Goal: Download file/media

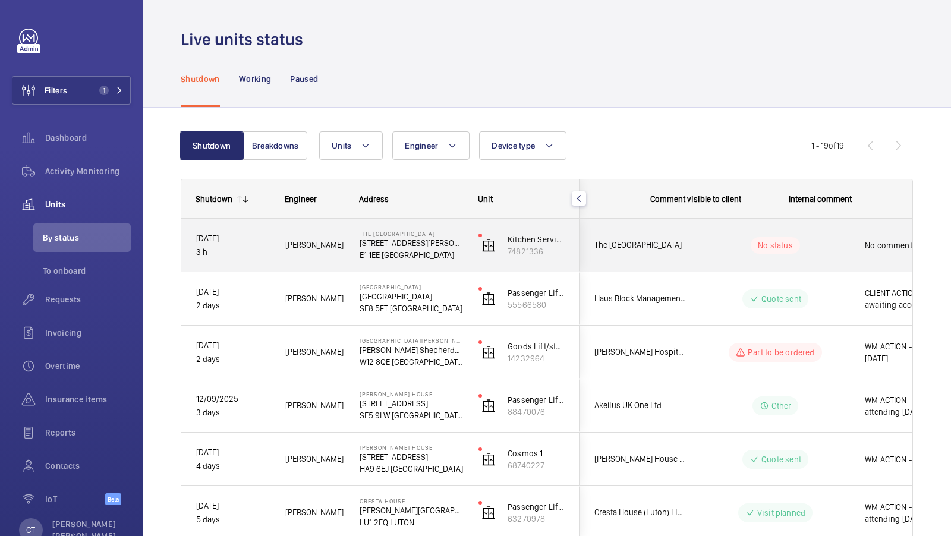
scroll to position [0, 214]
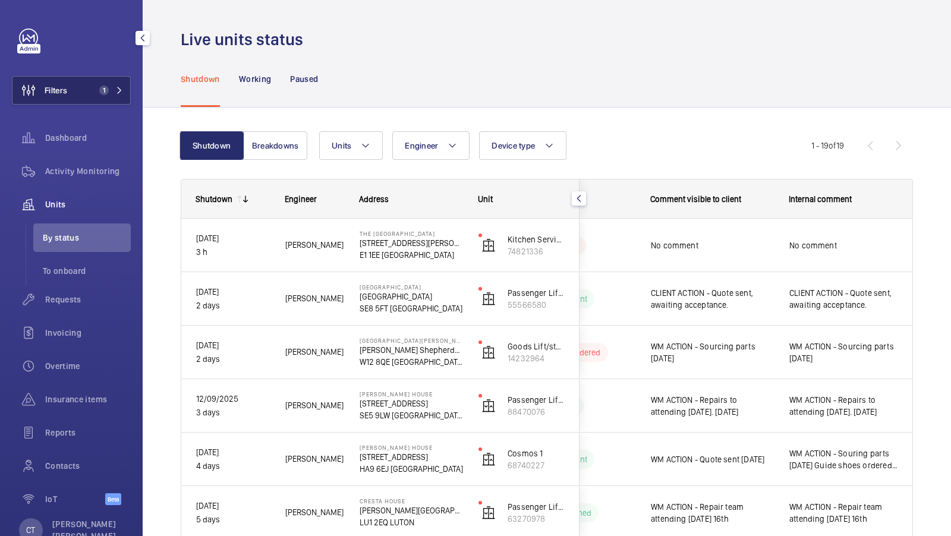
click at [123, 86] on span "1" at bounding box center [108, 91] width 29 height 10
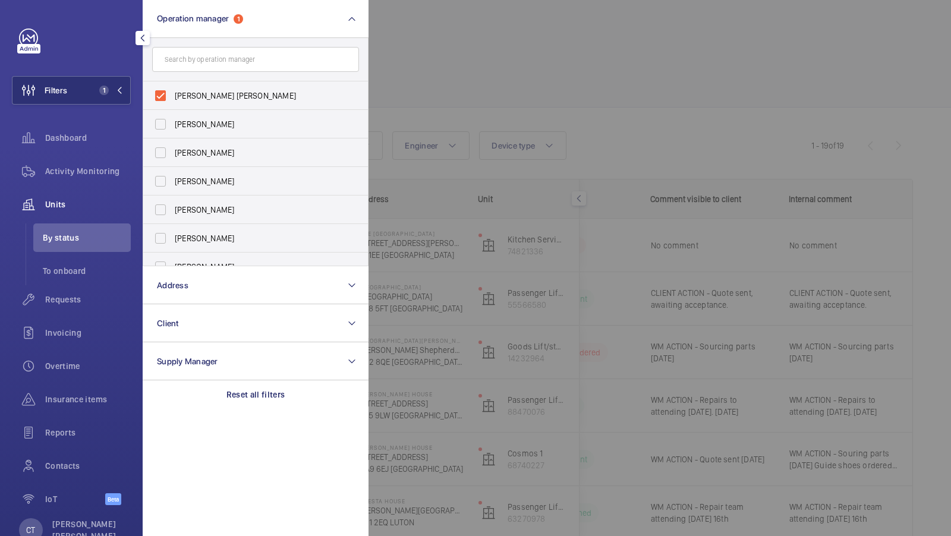
click at [283, 40] on form at bounding box center [255, 59] width 225 height 43
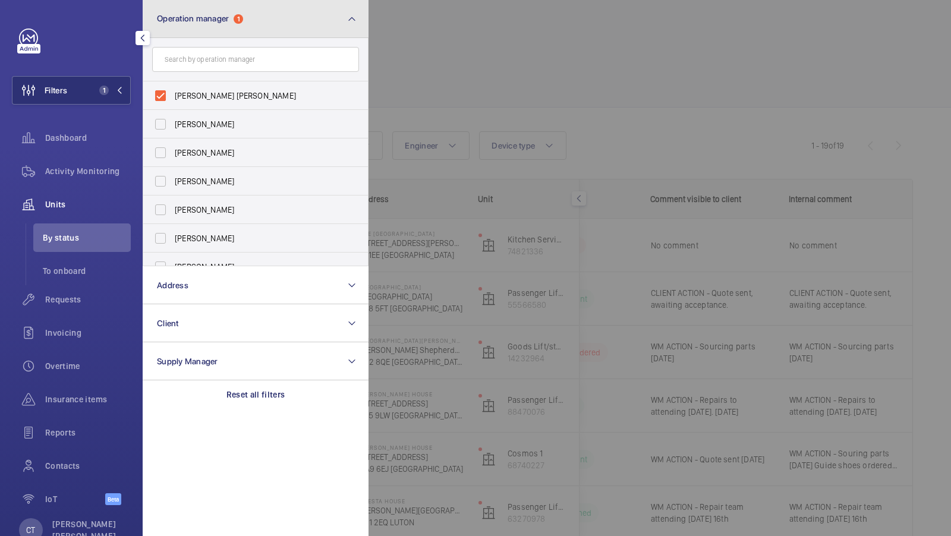
click at [288, 13] on button "Operation manager 1" at bounding box center [256, 19] width 226 height 38
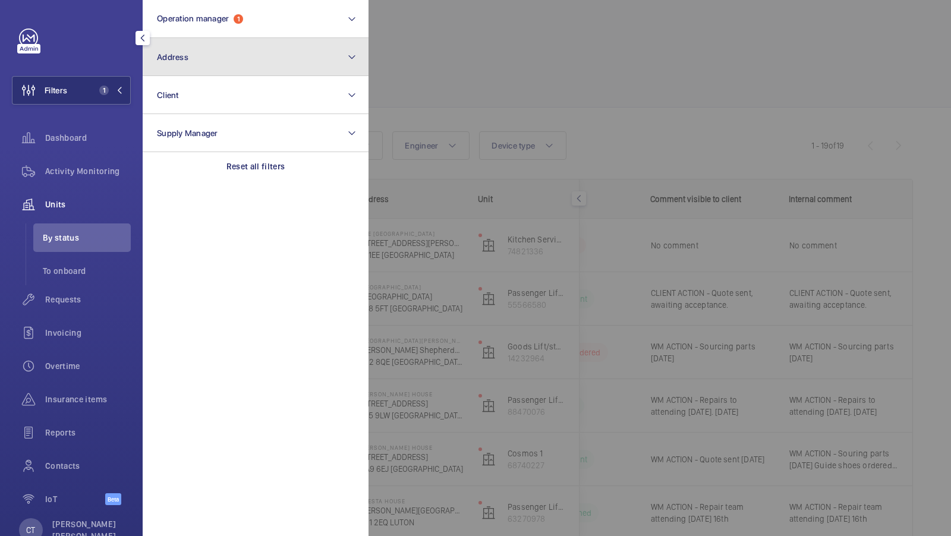
click at [254, 60] on button "Address" at bounding box center [256, 57] width 226 height 38
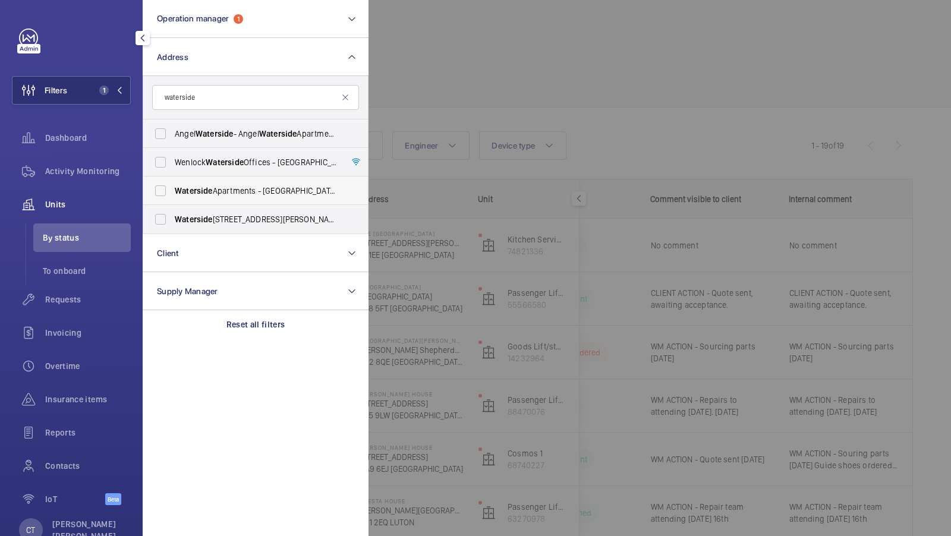
type input "waterside"
click at [249, 177] on label "Waterside Apartments - Leeds [STREET_ADDRESS][PERSON_NAME]" at bounding box center [246, 190] width 207 height 29
click at [172, 179] on input "Waterside Apartments - Leeds [STREET_ADDRESS][PERSON_NAME]" at bounding box center [161, 191] width 24 height 24
checkbox input "true"
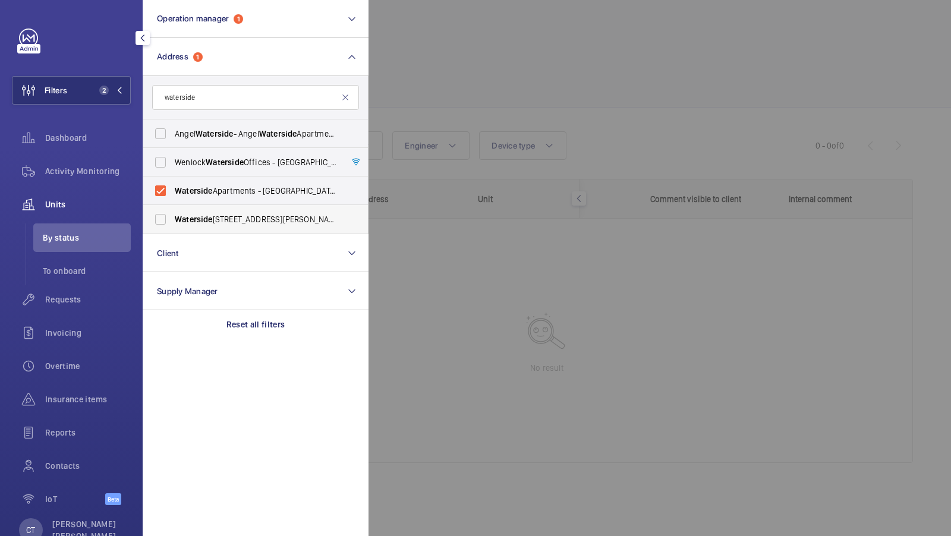
click at [229, 216] on span "[STREET_ADDRESS][PERSON_NAME]" at bounding box center [256, 219] width 163 height 12
click at [172, 216] on input "[STREET_ADDRESS][PERSON_NAME]" at bounding box center [161, 219] width 24 height 24
checkbox input "true"
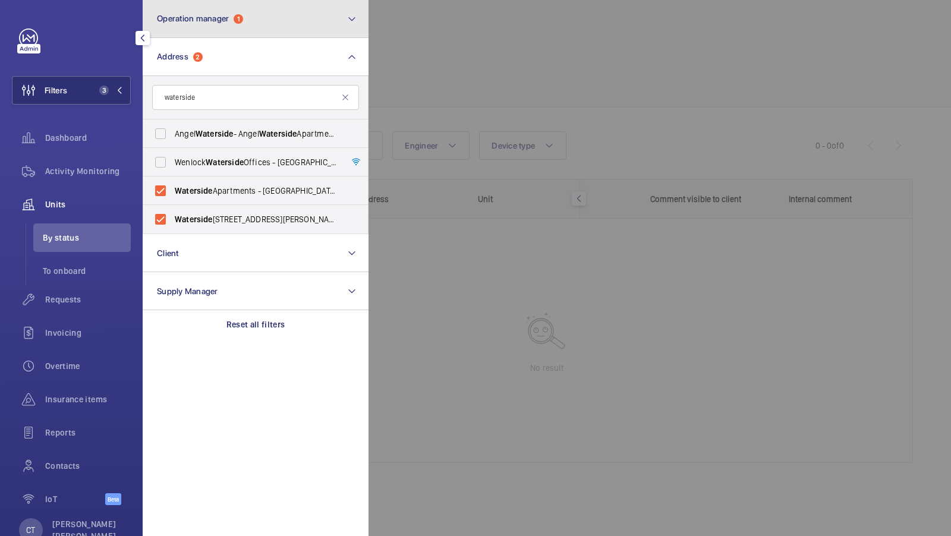
click at [248, 17] on button "Operation manager 1" at bounding box center [256, 19] width 226 height 38
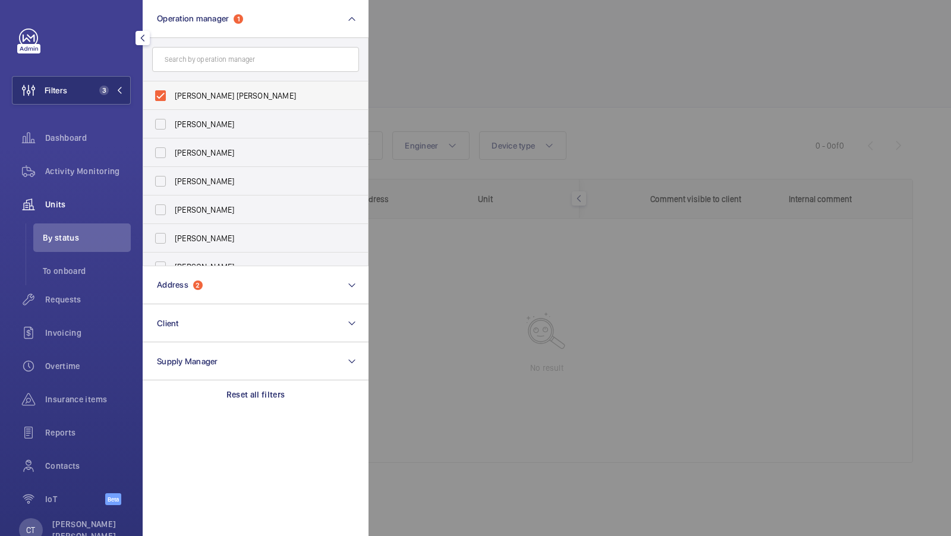
click at [200, 86] on label "[PERSON_NAME] [PERSON_NAME]" at bounding box center [246, 95] width 207 height 29
click at [172, 86] on input "[PERSON_NAME] [PERSON_NAME]" at bounding box center [161, 96] width 24 height 24
checkbox input "false"
click at [90, 65] on div "Filters 2 Operation manager [PERSON_NAME] [PERSON_NAME] [PERSON_NAME] [PERSON_N…" at bounding box center [71, 274] width 119 height 490
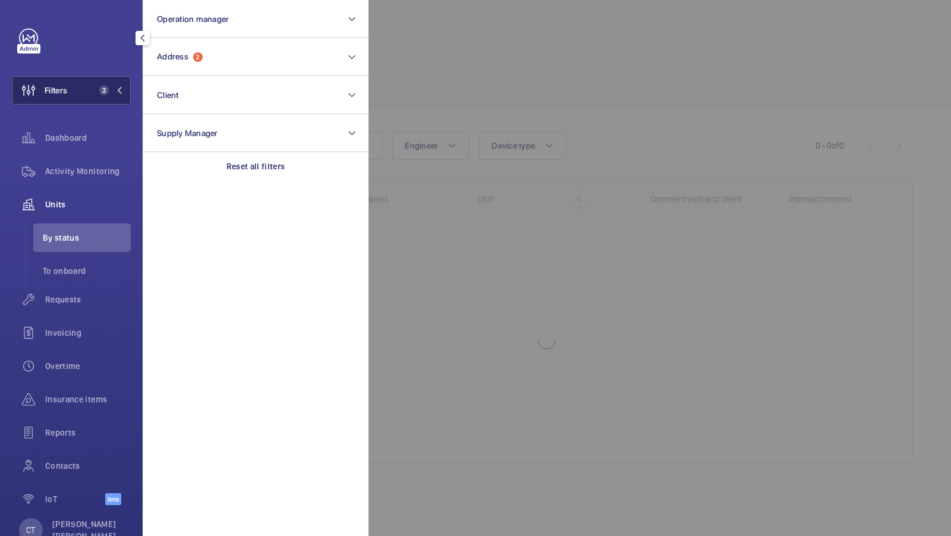
click at [91, 90] on button "Filters 2" at bounding box center [71, 90] width 119 height 29
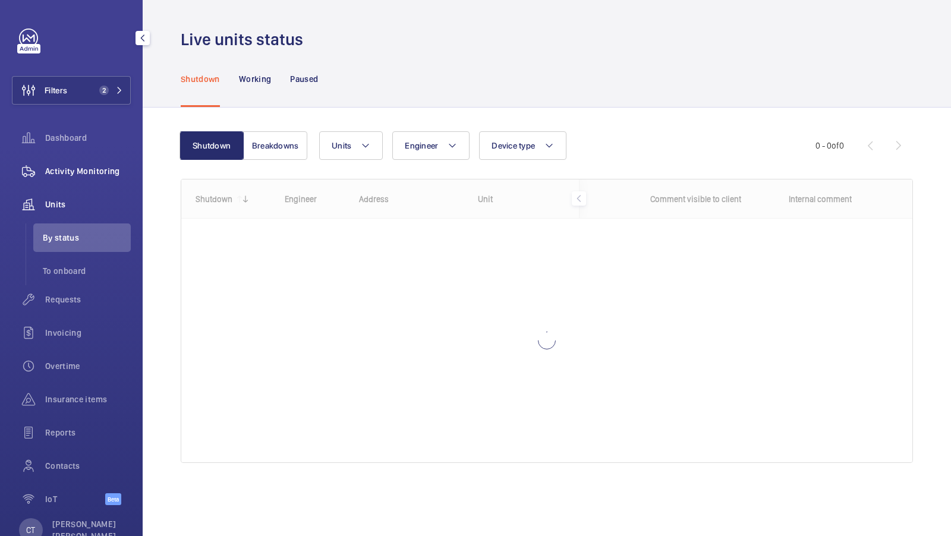
click at [81, 157] on div "Activity Monitoring" at bounding box center [71, 171] width 119 height 29
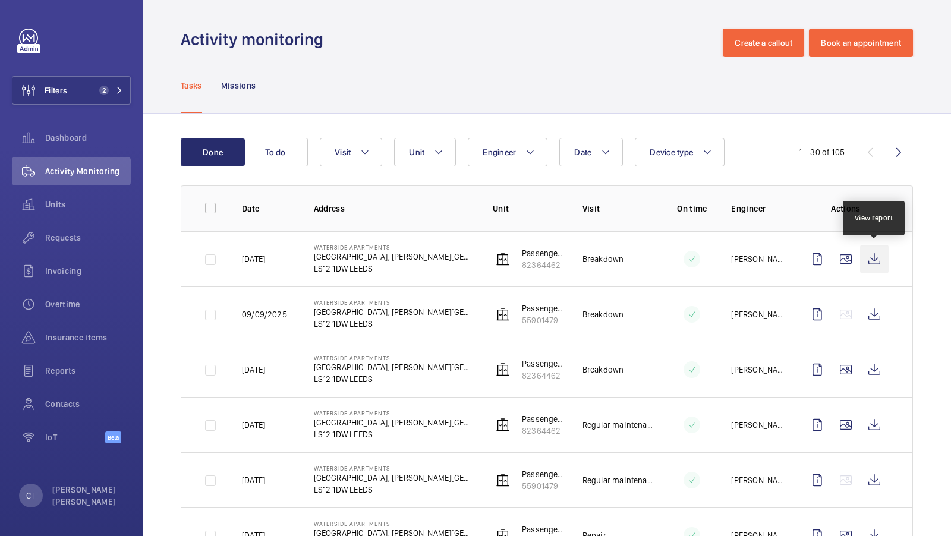
click at [885, 260] on wm-front-icon-button at bounding box center [874, 259] width 29 height 29
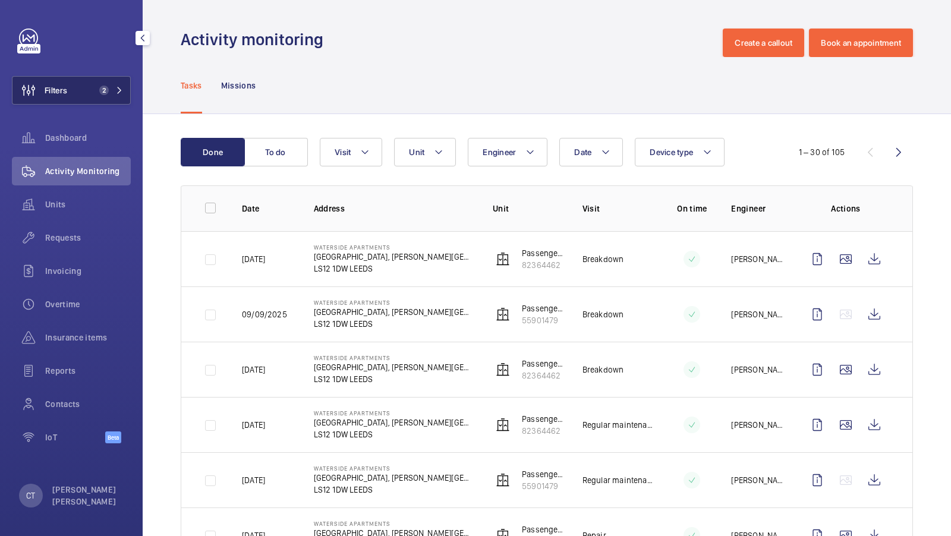
click at [109, 88] on span "2" at bounding box center [101, 91] width 14 height 10
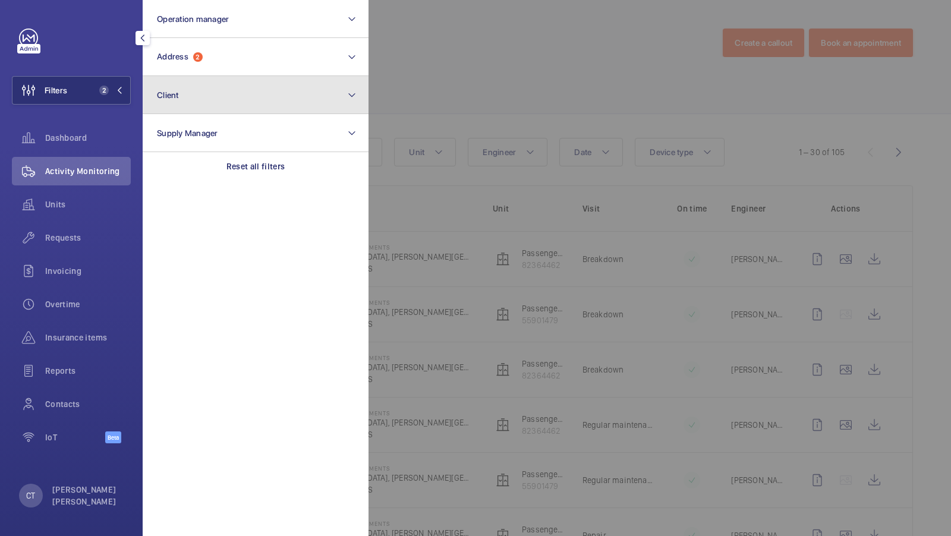
click at [209, 101] on button "Client" at bounding box center [256, 95] width 226 height 38
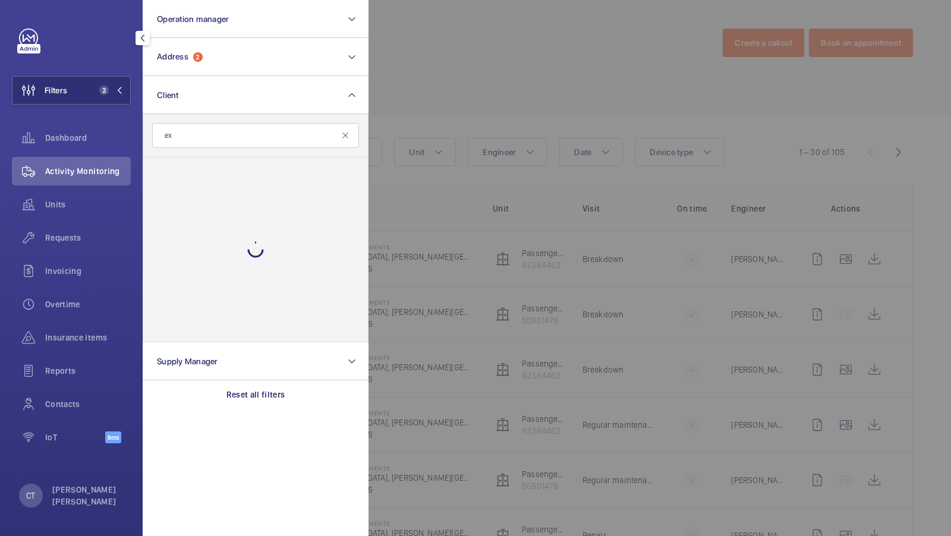
type input "e"
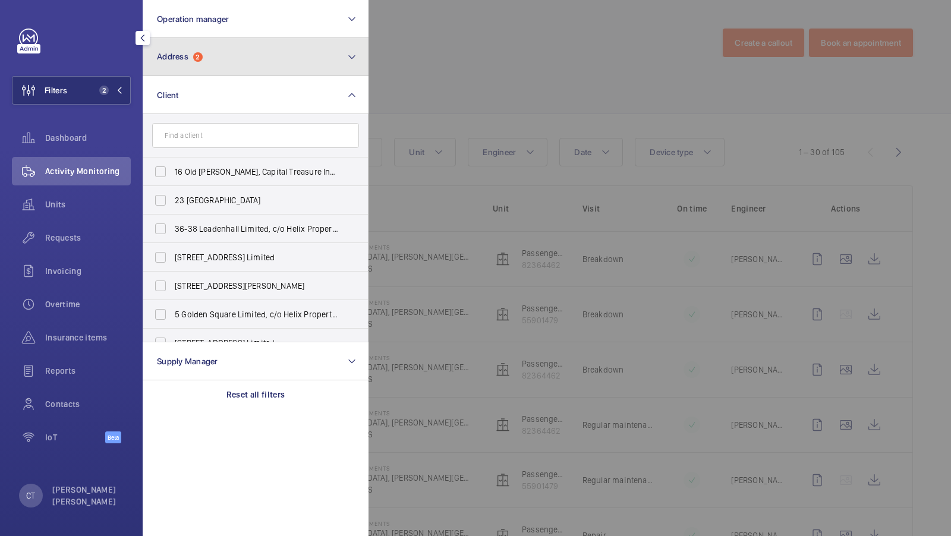
click at [242, 69] on button "Address 2" at bounding box center [256, 57] width 226 height 38
